Goal: Book appointment/travel/reservation

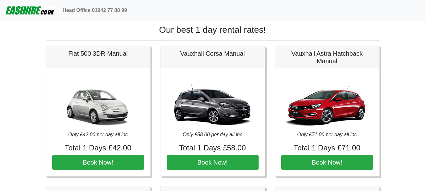
scroll to position [283, 0]
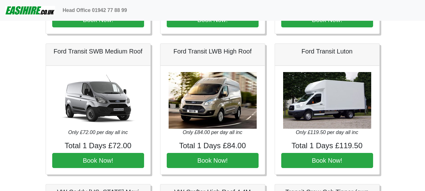
click at [22, 10] on img at bounding box center [30, 10] width 50 height 13
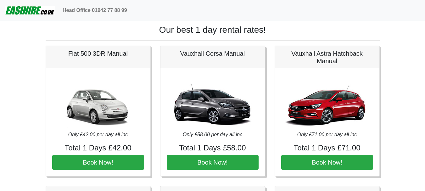
click at [22, 10] on img at bounding box center [30, 10] width 50 height 13
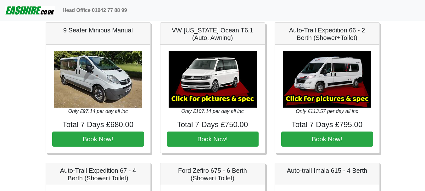
scroll to position [724, 0]
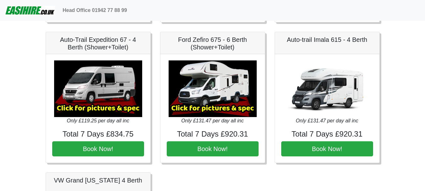
scroll to position [842, 0]
